Goal: Obtain resource: Download file/media

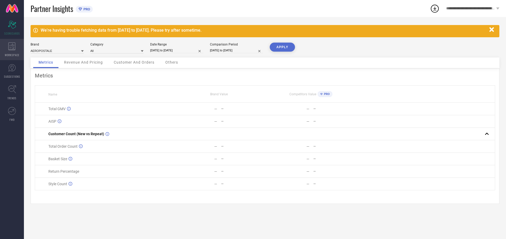
click at [12, 49] on icon at bounding box center [11, 46] width 7 height 8
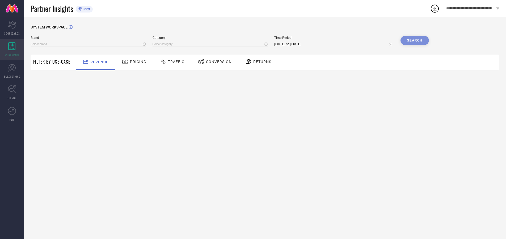
type input "AEROPOSTALE"
type input "All"
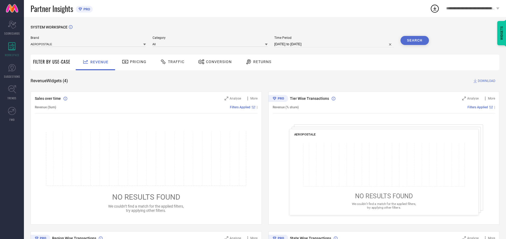
click at [217, 62] on span "Conversion" at bounding box center [219, 62] width 26 height 4
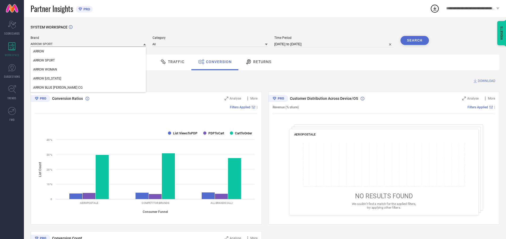
type input "ARROW SPORT"
click at [44, 61] on span "ARROW SPORT" at bounding box center [44, 60] width 22 height 4
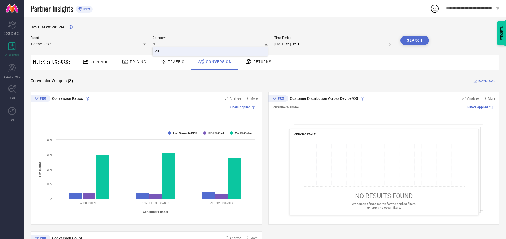
type input "All"
click at [157, 52] on span "All" at bounding box center [157, 51] width 4 height 4
click at [334, 44] on input "[DATE] to [DATE]" at bounding box center [334, 44] width 120 height 6
select select "7"
select select "2025"
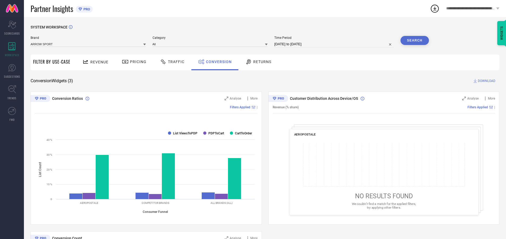
select select "8"
select select "2025"
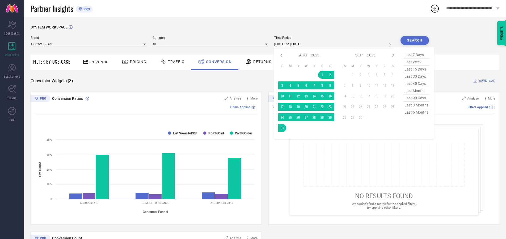
click at [283, 128] on td "31" at bounding box center [282, 128] width 8 height 8
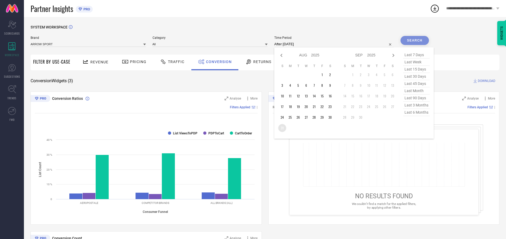
type input "[DATE] to [DATE]"
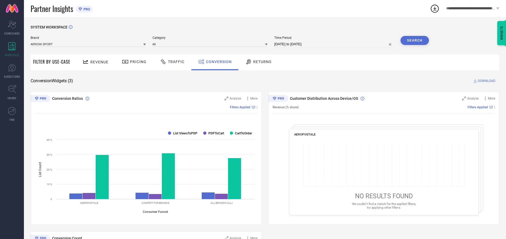
click at [415, 40] on button "Search" at bounding box center [414, 40] width 29 height 9
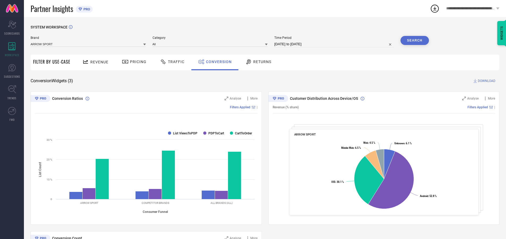
click at [487, 81] on span "DOWNLOAD" at bounding box center [487, 80] width 18 height 5
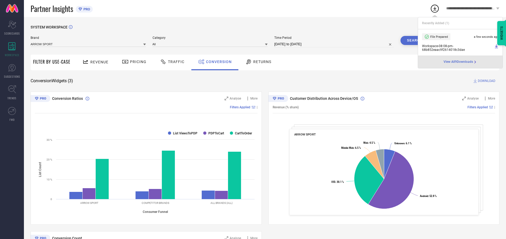
click at [217, 62] on span "Conversion" at bounding box center [219, 62] width 26 height 4
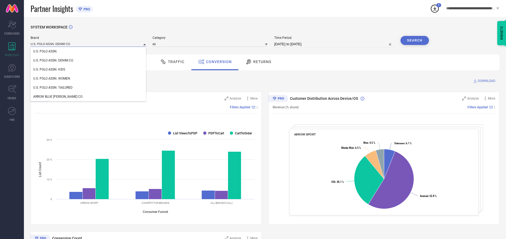
type input "U.S. POLO ASSN. DENIM CO."
click at [53, 61] on span "U.S. POLO ASSN. DENIM CO." at bounding box center [53, 60] width 40 height 4
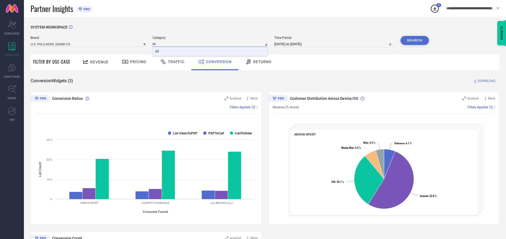
type input "All"
click at [157, 52] on span "All" at bounding box center [157, 51] width 4 height 4
click at [415, 40] on button "Search" at bounding box center [414, 40] width 29 height 9
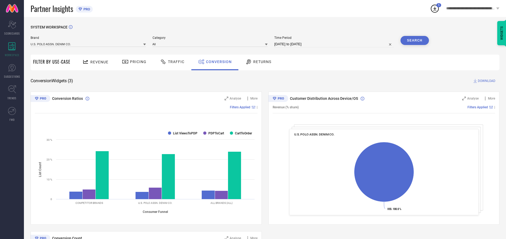
click at [487, 81] on span "DOWNLOAD" at bounding box center [487, 80] width 18 height 5
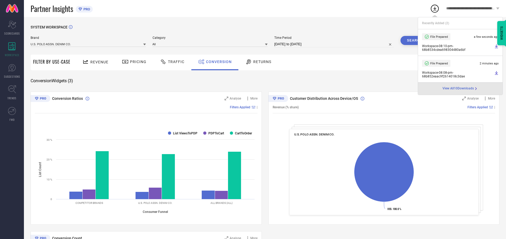
click at [217, 62] on span "Conversion" at bounding box center [219, 62] width 26 height 4
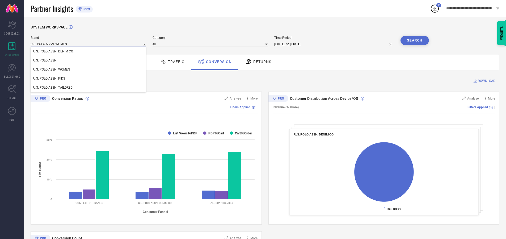
type input "U.S. POLO ASSN. WOMEN"
click at [52, 70] on span "U.S. POLO ASSN. WOMEN" at bounding box center [51, 70] width 37 height 4
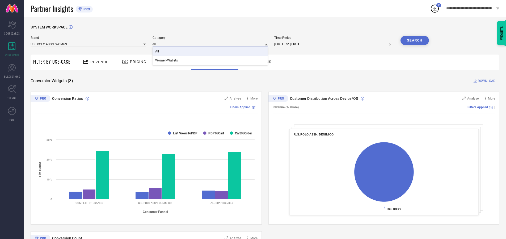
type input "All"
click at [157, 52] on span "All" at bounding box center [157, 51] width 4 height 4
click at [415, 40] on button "Search" at bounding box center [414, 40] width 29 height 9
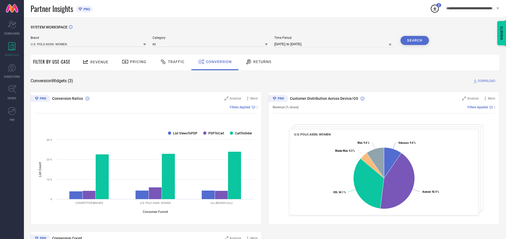
click at [487, 81] on span "DOWNLOAD" at bounding box center [487, 80] width 18 height 5
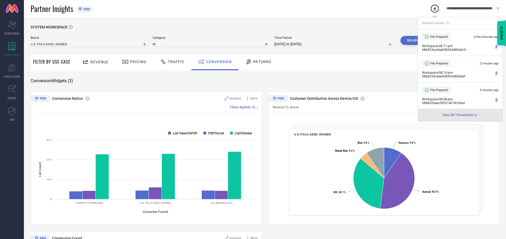
click at [217, 62] on span "Conversion" at bounding box center [219, 62] width 26 height 4
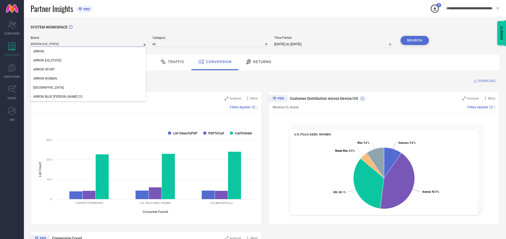
type input "ARROW [US_STATE]"
click at [47, 61] on span "ARROW [US_STATE]" at bounding box center [47, 60] width 28 height 4
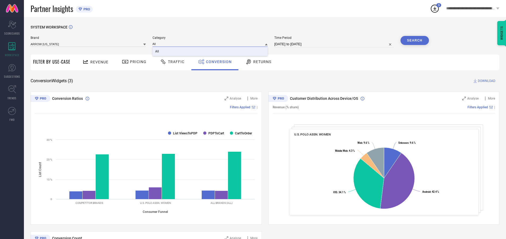
type input "All"
click at [157, 52] on span "All" at bounding box center [157, 51] width 4 height 4
click at [415, 40] on button "Search" at bounding box center [414, 40] width 29 height 9
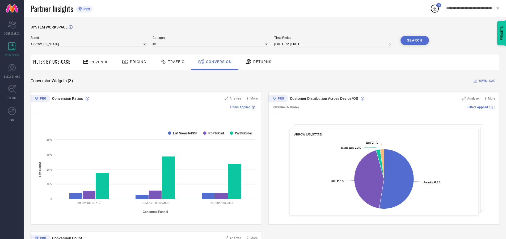
click at [487, 81] on span "DOWNLOAD" at bounding box center [487, 80] width 18 height 5
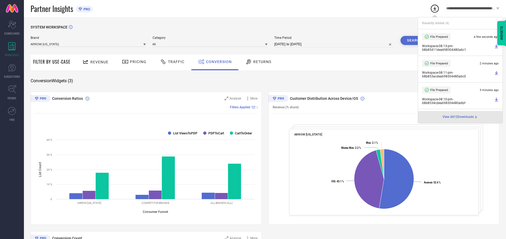
click at [217, 62] on span "Conversion" at bounding box center [219, 62] width 26 height 4
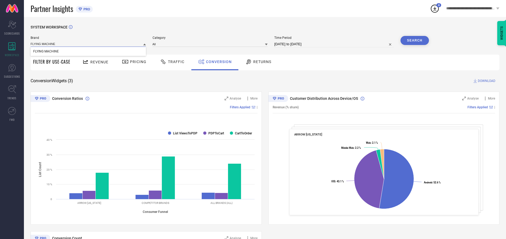
type input "FLYING MACHINE"
click at [46, 52] on span "FLYING MACHINE" at bounding box center [46, 51] width 26 height 4
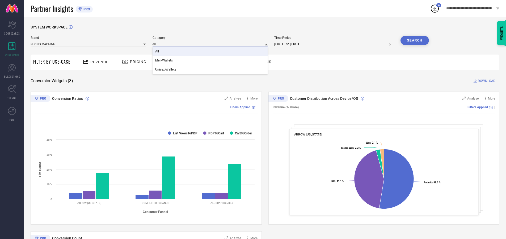
type input "All"
click at [157, 52] on span "All" at bounding box center [157, 51] width 4 height 4
click at [415, 40] on button "Search" at bounding box center [414, 40] width 29 height 9
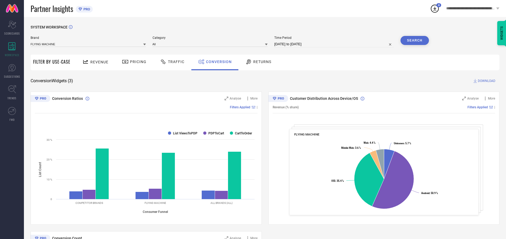
click at [487, 81] on span "DOWNLOAD" at bounding box center [487, 80] width 18 height 5
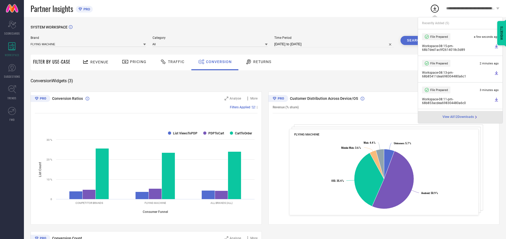
click at [217, 62] on span "Conversion" at bounding box center [219, 62] width 26 height 4
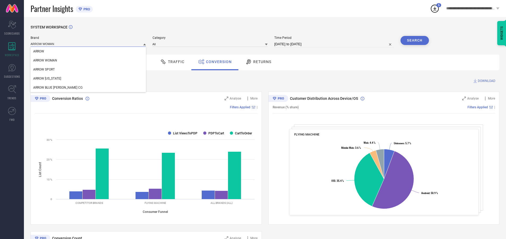
type input "ARROW WOMAN"
click at [45, 61] on span "ARROW WOMAN" at bounding box center [45, 60] width 24 height 4
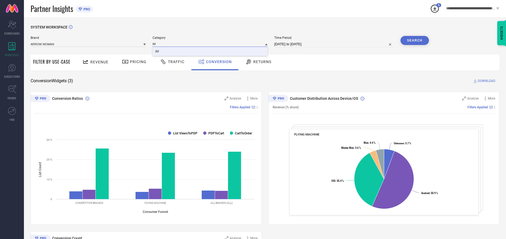
type input "All"
click at [157, 52] on span "All" at bounding box center [157, 51] width 4 height 4
click at [415, 40] on button "Search" at bounding box center [414, 40] width 29 height 9
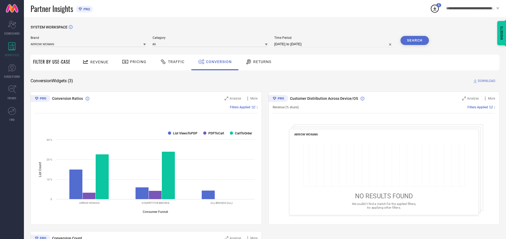
click at [487, 81] on span "DOWNLOAD" at bounding box center [487, 80] width 18 height 5
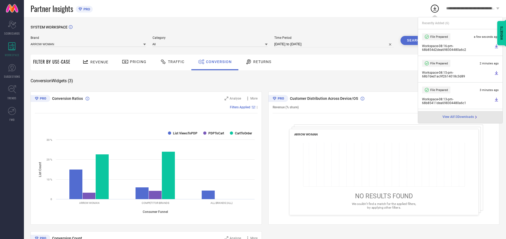
click at [217, 62] on span "Conversion" at bounding box center [219, 62] width 26 height 4
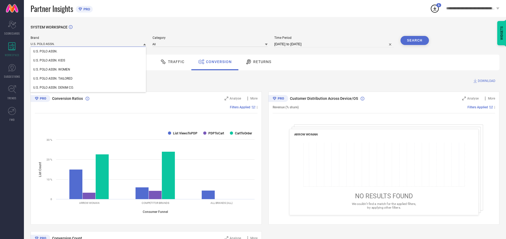
type input "U.S. POLO ASSN."
click at [45, 52] on span "U.S. POLO ASSN." at bounding box center [45, 51] width 24 height 4
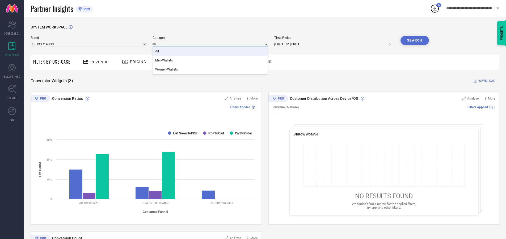
type input "All"
click at [157, 52] on span "All" at bounding box center [157, 51] width 4 height 4
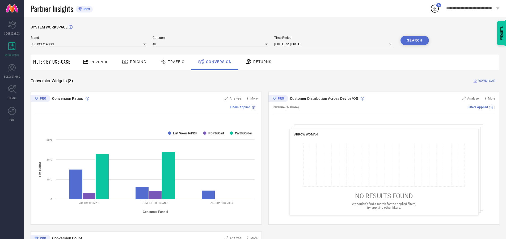
click at [415, 40] on button "Search" at bounding box center [414, 40] width 29 height 9
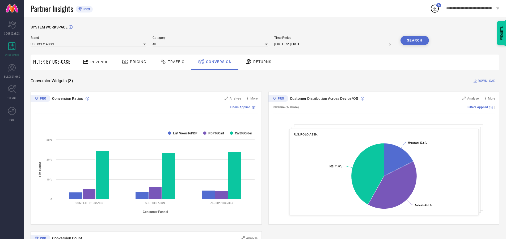
click at [487, 81] on span "DOWNLOAD" at bounding box center [487, 80] width 18 height 5
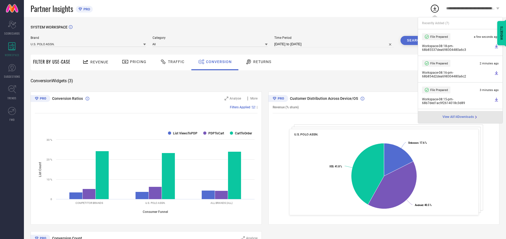
click at [217, 62] on span "Conversion" at bounding box center [219, 62] width 26 height 4
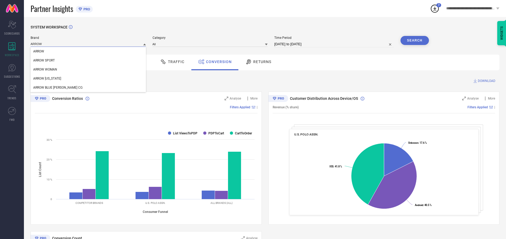
type input "ARROW"
click at [39, 52] on span "ARROW" at bounding box center [38, 51] width 11 height 4
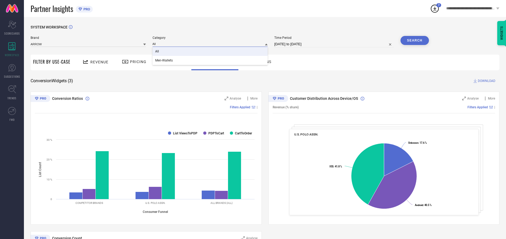
type input "All"
click at [157, 52] on span "All" at bounding box center [157, 51] width 4 height 4
click at [415, 40] on button "Search" at bounding box center [414, 40] width 29 height 9
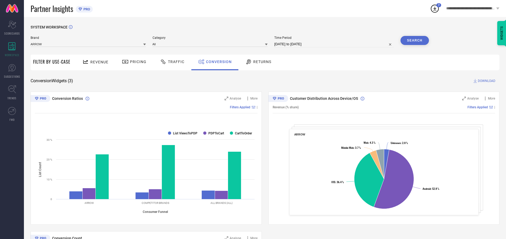
click at [487, 81] on span "DOWNLOAD" at bounding box center [487, 80] width 18 height 5
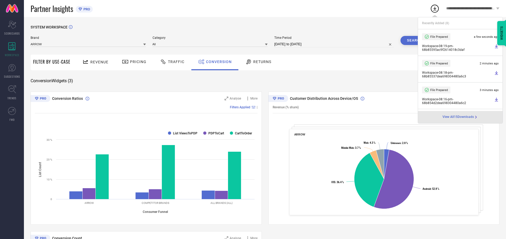
click at [217, 62] on span "Conversion" at bounding box center [219, 62] width 26 height 4
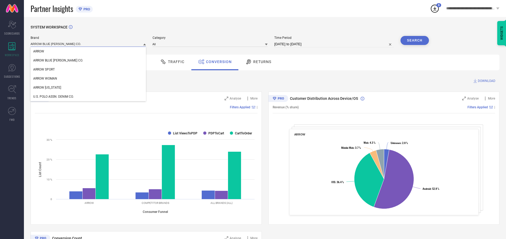
type input "ARROW BLUE [PERSON_NAME] CO."
click at [50, 61] on span "ARROW BLUE [PERSON_NAME] CO." at bounding box center [58, 60] width 50 height 4
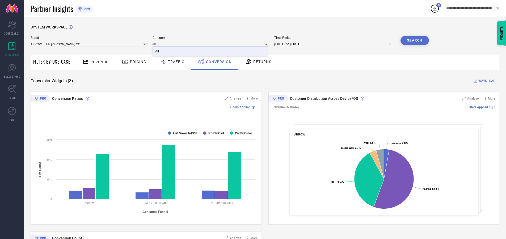
type input "All"
click at [157, 52] on span "All" at bounding box center [157, 51] width 4 height 4
click at [415, 40] on button "Search" at bounding box center [414, 40] width 29 height 9
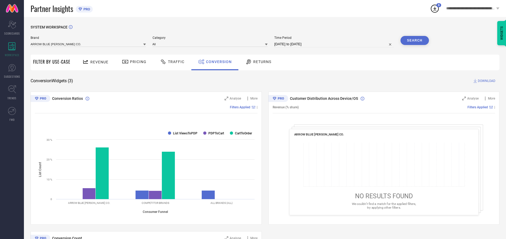
click at [487, 81] on span "DOWNLOAD" at bounding box center [487, 80] width 18 height 5
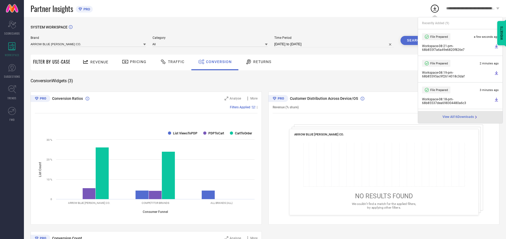
click at [217, 62] on span "Conversion" at bounding box center [219, 62] width 26 height 4
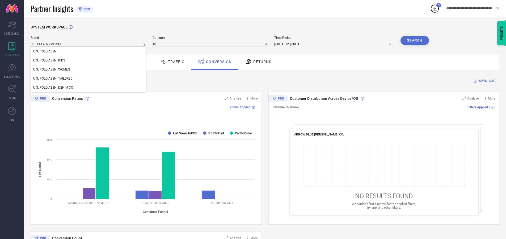
type input "U.S. POLO ASSN. KIDS"
click at [49, 61] on span "U.S. POLO ASSN. KIDS" at bounding box center [49, 60] width 32 height 4
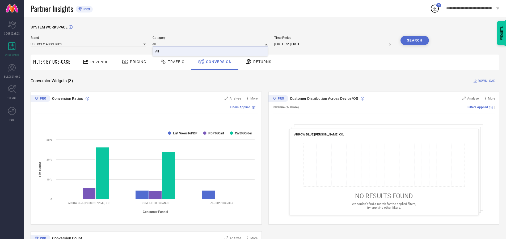
type input "All"
click at [157, 52] on span "All" at bounding box center [157, 51] width 4 height 4
click at [415, 40] on button "Search" at bounding box center [414, 40] width 29 height 9
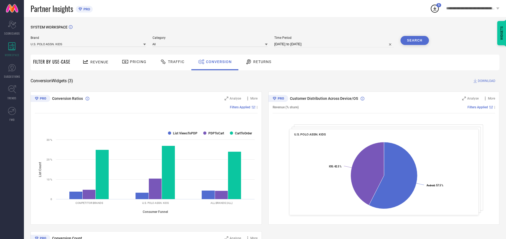
click at [487, 81] on span "DOWNLOAD" at bounding box center [487, 80] width 18 height 5
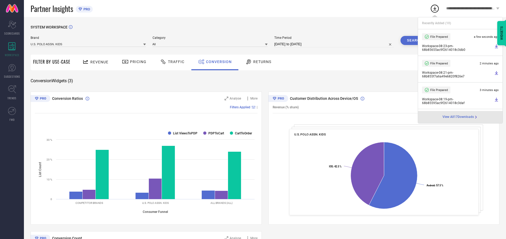
click at [217, 62] on span "Conversion" at bounding box center [219, 62] width 26 height 4
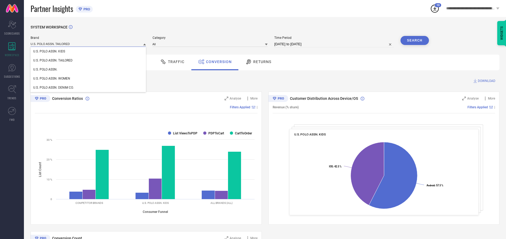
type input "U.S. POLO ASSN. TAILORED"
click at [53, 61] on span "U.S. POLO ASSN. TAILORED" at bounding box center [52, 60] width 39 height 4
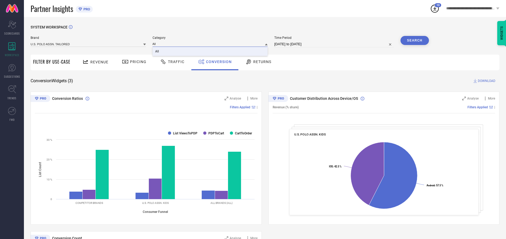
type input "All"
click at [157, 52] on span "All" at bounding box center [157, 51] width 4 height 4
click at [415, 40] on button "Search" at bounding box center [414, 40] width 29 height 9
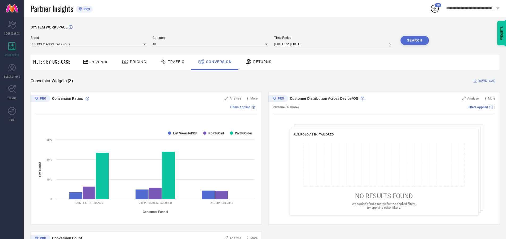
click at [487, 81] on span "DOWNLOAD" at bounding box center [487, 80] width 18 height 5
